Goal: Check status: Check status

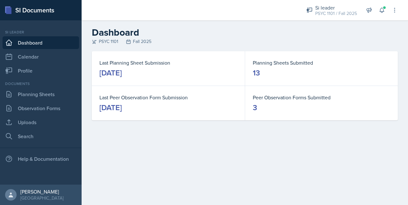
click at [56, 87] on div "Documents Planning Sheets Observation Forms Uploads Search" at bounding box center [41, 112] width 77 height 62
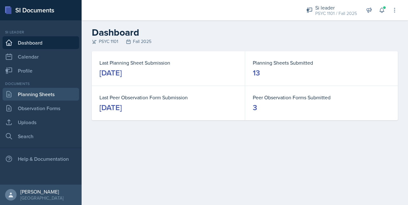
click at [56, 95] on link "Planning Sheets" at bounding box center [41, 94] width 77 height 13
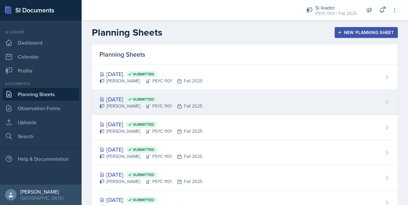
click at [118, 100] on div "[DATE] Submitted" at bounding box center [150, 99] width 103 height 9
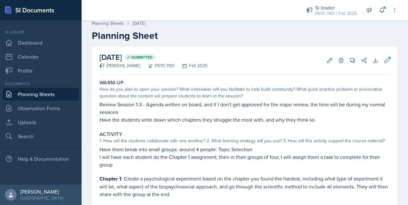
scroll to position [2, 0]
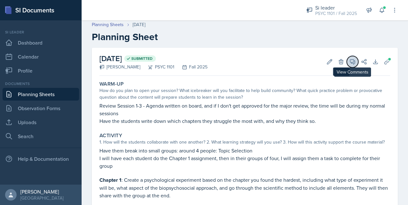
click at [349, 60] on icon at bounding box center [352, 62] width 6 height 6
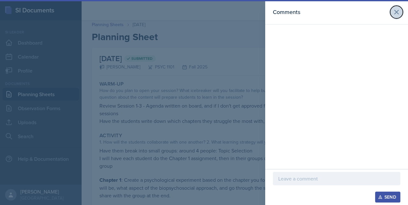
click at [400, 13] on button at bounding box center [396, 12] width 13 height 13
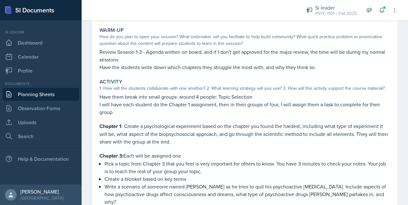
scroll to position [0, 0]
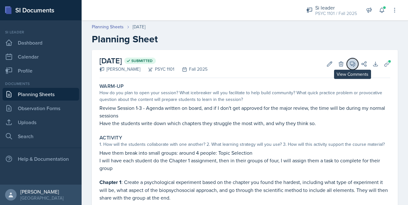
click at [352, 65] on button "View Comments" at bounding box center [352, 63] width 11 height 11
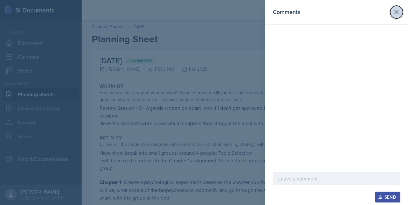
click at [400, 12] on icon at bounding box center [397, 12] width 8 height 8
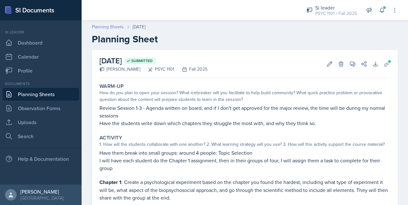
click at [108, 26] on link "Planning Sheets" at bounding box center [108, 27] width 32 height 7
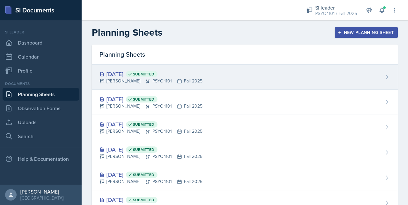
click at [138, 78] on div "[DATE] Submitted" at bounding box center [150, 74] width 103 height 9
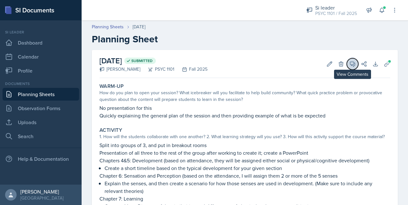
click at [347, 60] on button "View Comments" at bounding box center [352, 63] width 11 height 11
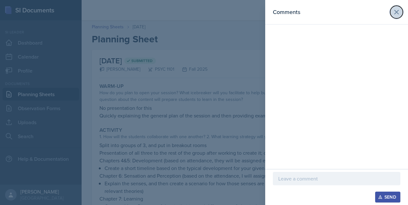
click at [400, 13] on icon at bounding box center [397, 12] width 8 height 8
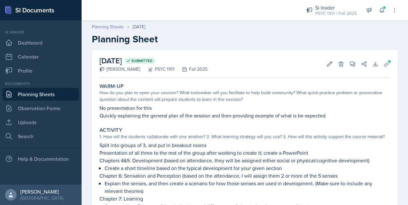
click at [98, 25] on link "Planning Sheets" at bounding box center [108, 27] width 32 height 7
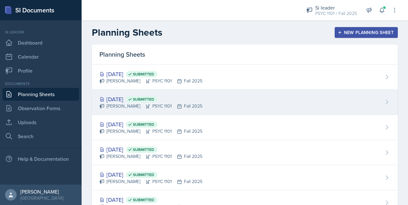
click at [166, 103] on div "[PERSON_NAME] PSYC 1101 Fall 2025" at bounding box center [150, 106] width 103 height 7
